Goal: Task Accomplishment & Management: Use online tool/utility

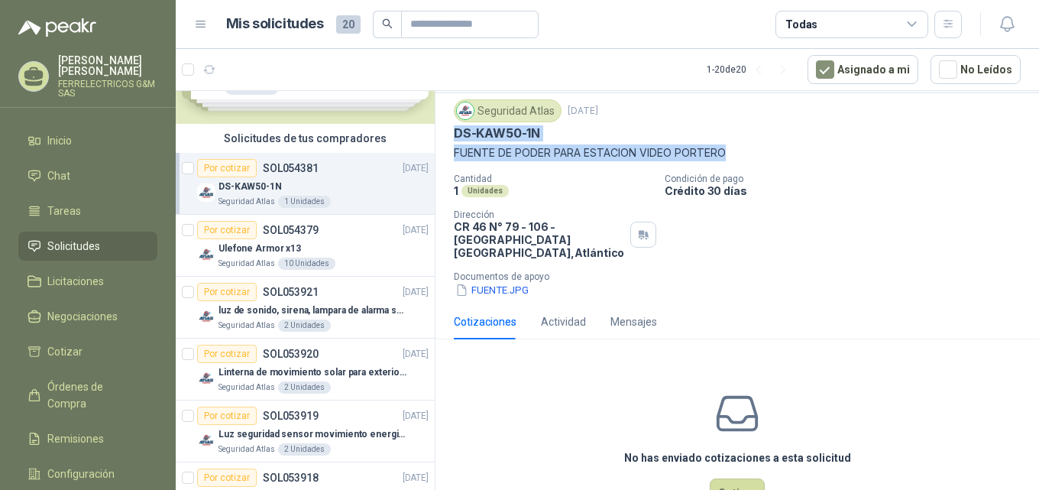
scroll to position [79, 0]
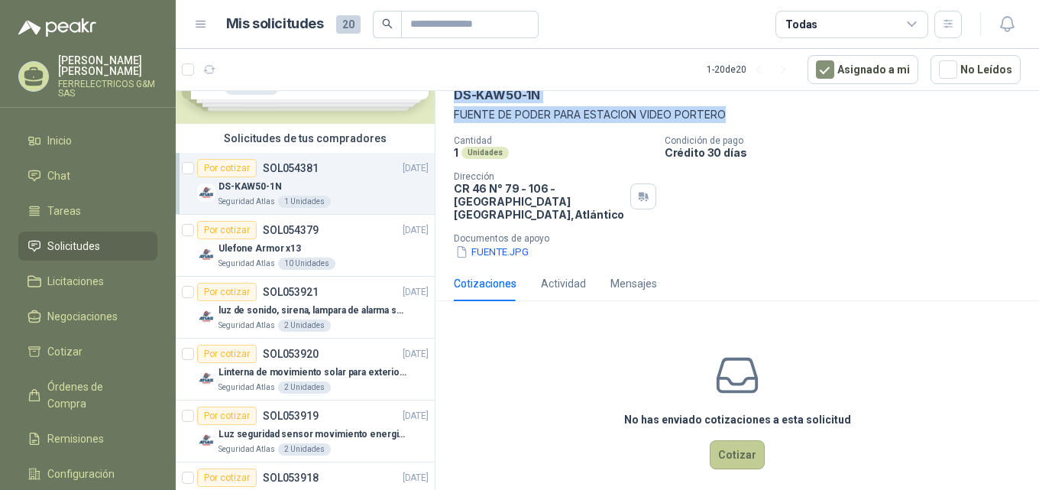
click at [735, 446] on button "Cotizar" at bounding box center [737, 454] width 55 height 29
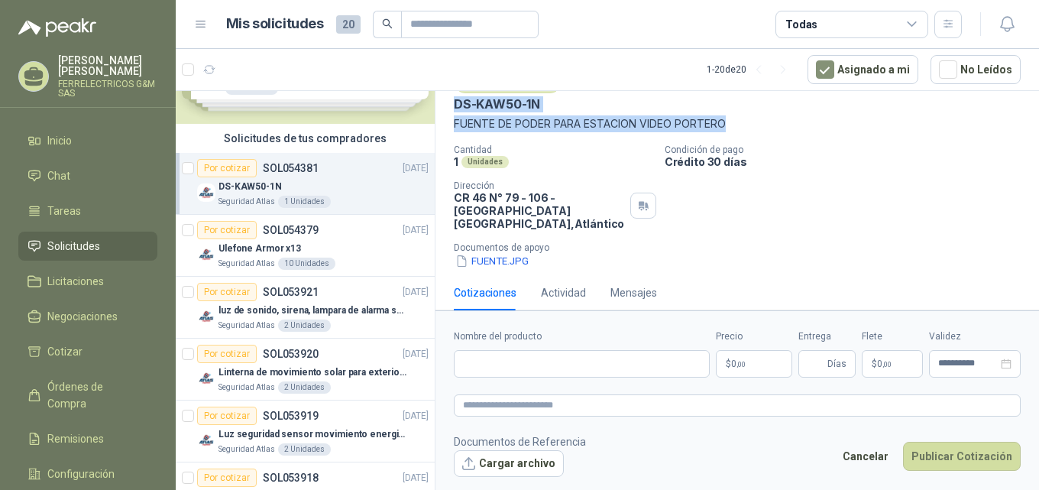
scroll to position [70, 0]
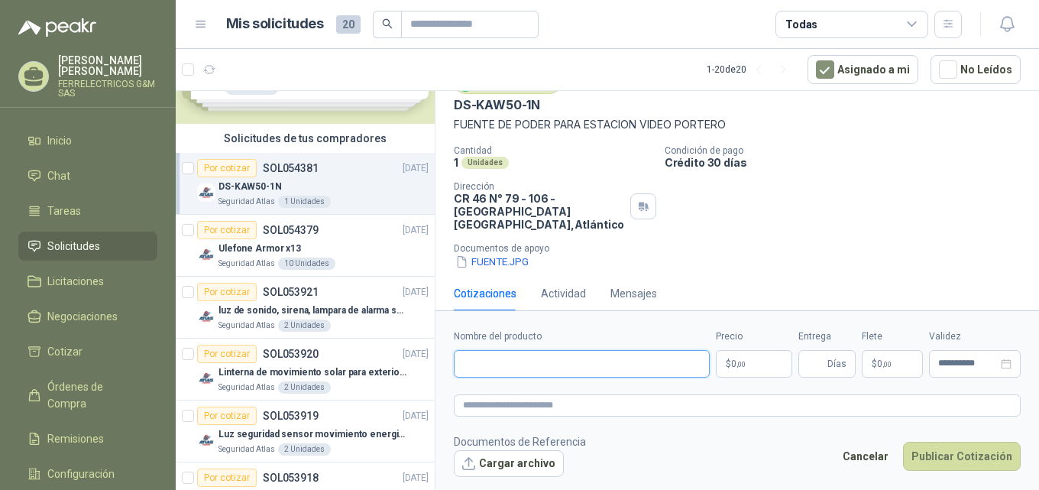
click at [501, 361] on input "Nombre del producto" at bounding box center [582, 364] width 256 height 28
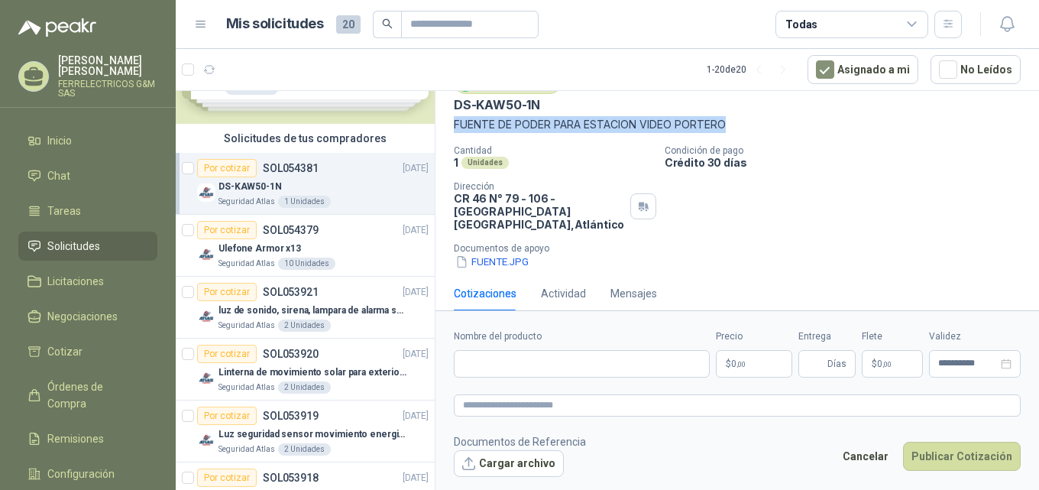
drag, startPoint x: 451, startPoint y: 121, endPoint x: 732, endPoint y: 128, distance: 281.3
click at [732, 128] on div "Seguridad Atlas [DATE] DS-KAW50-1N FUENTE DE PODER PARA ESTACION VIDEO PORTERO …" at bounding box center [738, 170] width 604 height 211
copy p "FUENTE DE PODER PARA ESTACION VIDEO PORTERO"
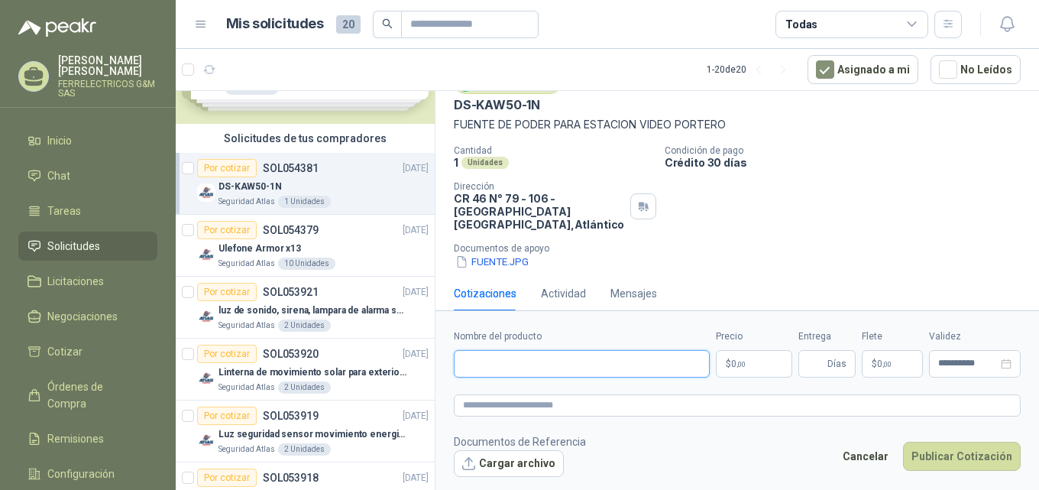
click at [505, 361] on input "Nombre del producto" at bounding box center [582, 364] width 256 height 28
paste input "**********"
type input "**********"
click at [742, 361] on span ",00" at bounding box center [741, 364] width 9 height 8
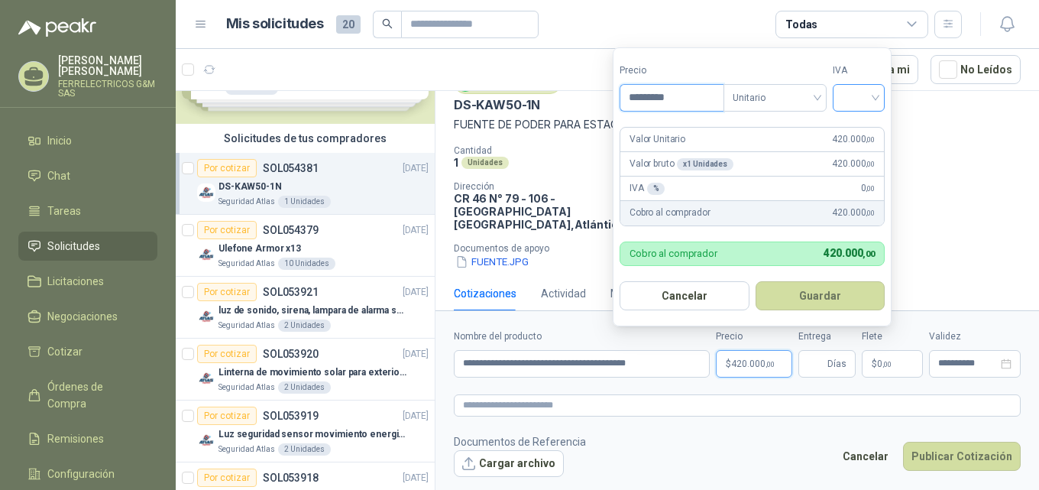
type input "*********"
click at [866, 97] on input "search" at bounding box center [859, 96] width 34 height 23
click at [855, 129] on div "19%" at bounding box center [862, 129] width 28 height 17
click at [800, 302] on button "Guardar" at bounding box center [822, 295] width 131 height 29
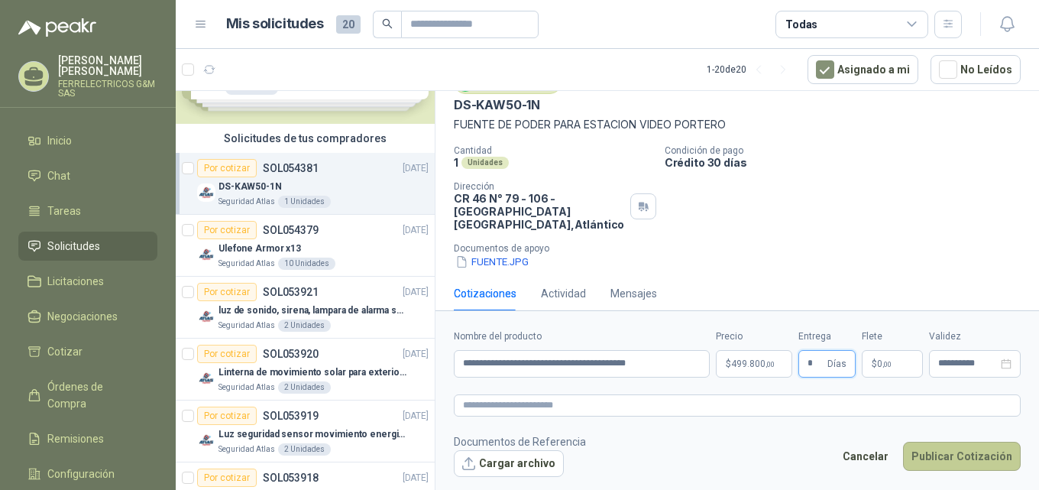
type input "*"
click at [935, 458] on button "Publicar Cotización" at bounding box center [962, 456] width 118 height 29
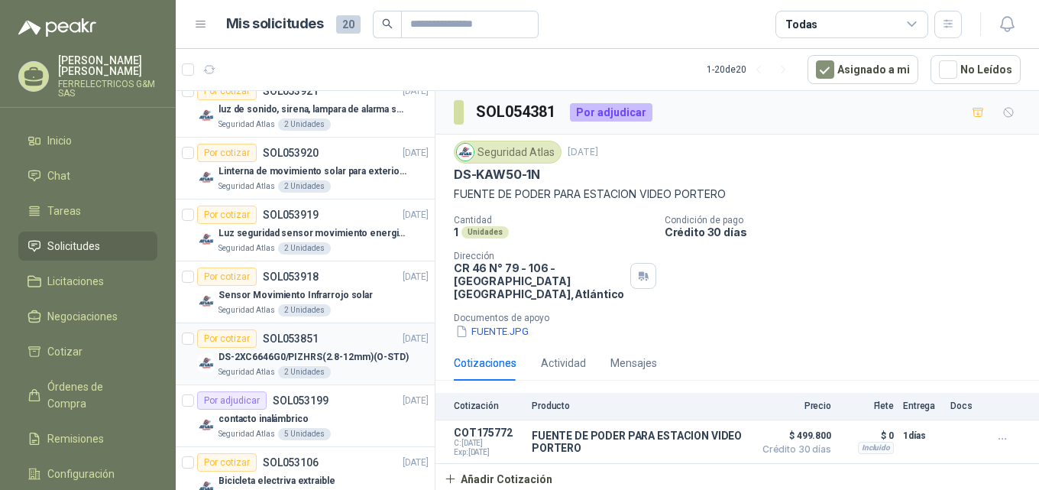
scroll to position [78, 0]
